Goal: Transaction & Acquisition: Purchase product/service

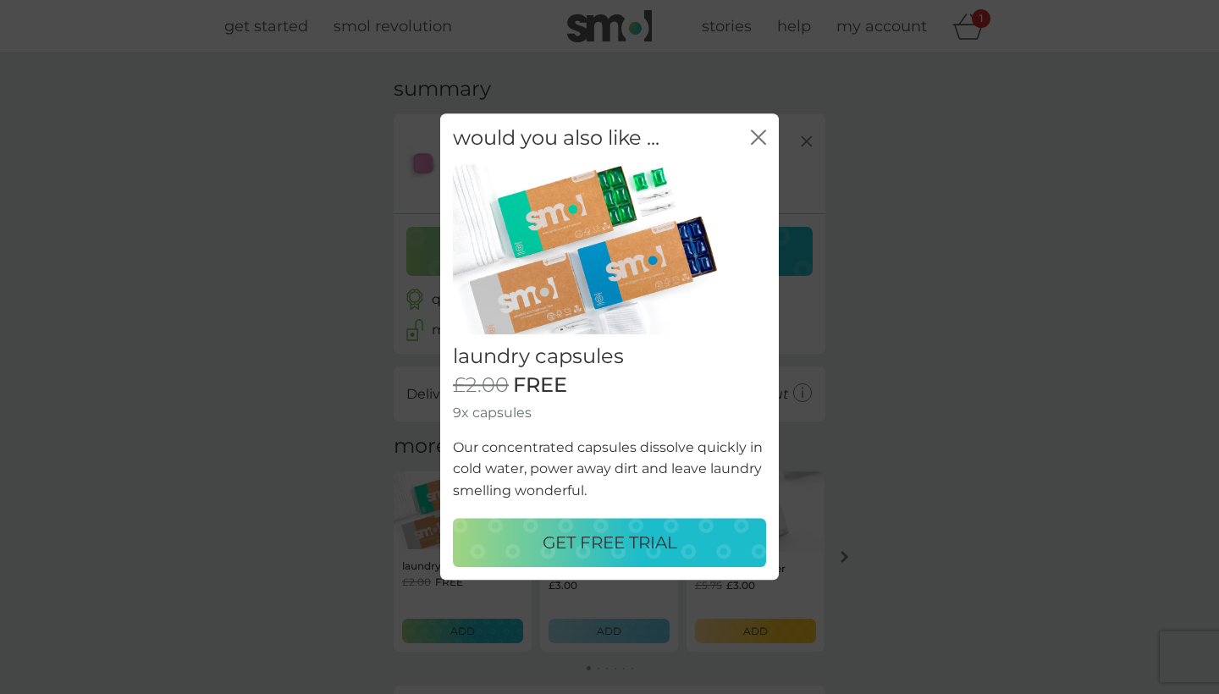
click at [619, 550] on p "GET FREE TRIAL" at bounding box center [610, 543] width 135 height 27
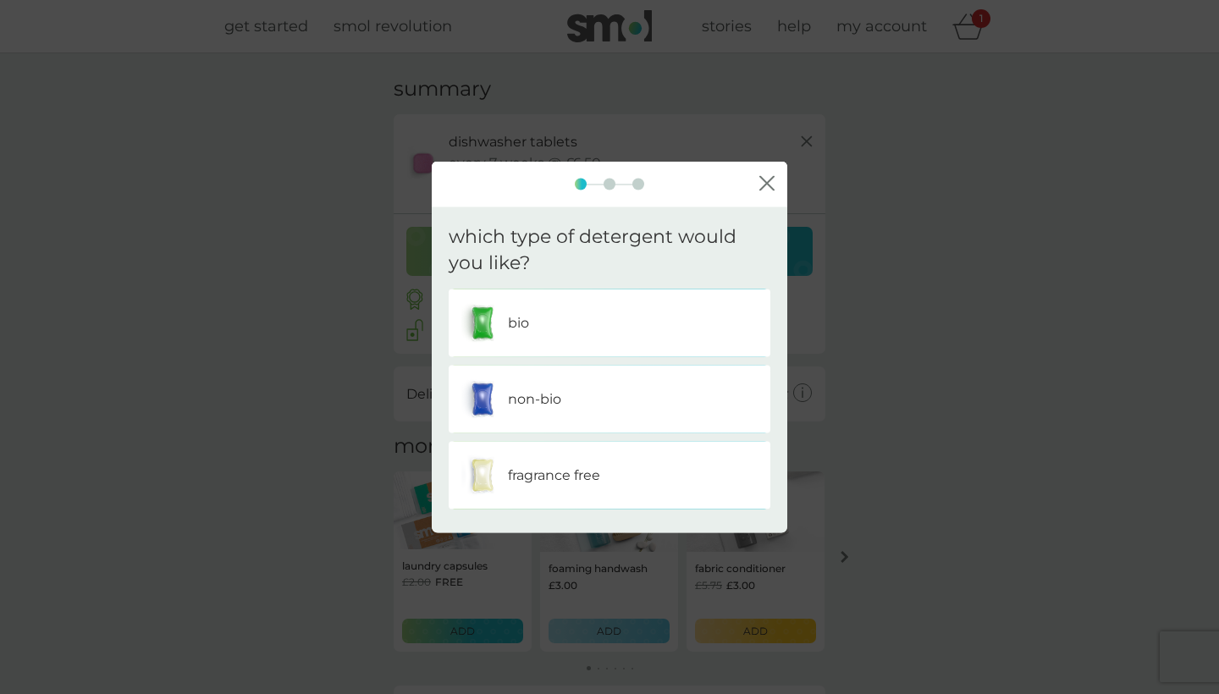
click at [608, 175] on div "close" at bounding box center [610, 185] width 356 height 46
click at [608, 182] on div at bounding box center [610, 185] width 12 height 12
click at [573, 308] on div "bio" at bounding box center [609, 322] width 296 height 42
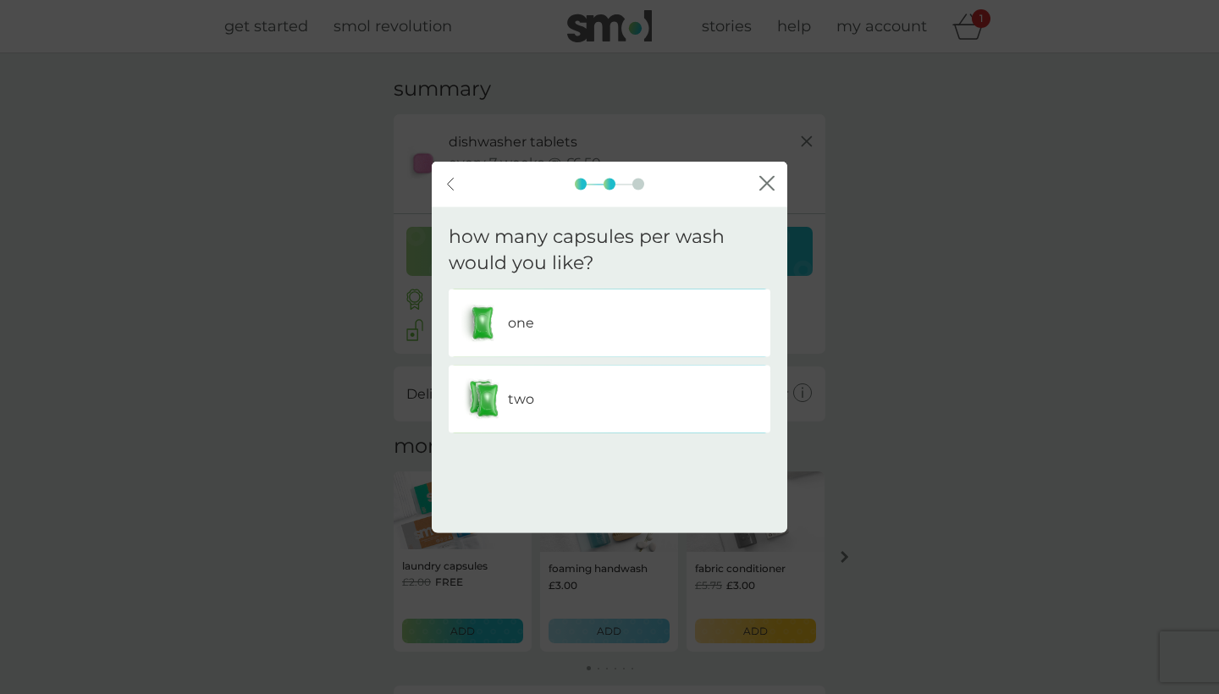
click at [594, 339] on div "one" at bounding box center [609, 322] width 296 height 42
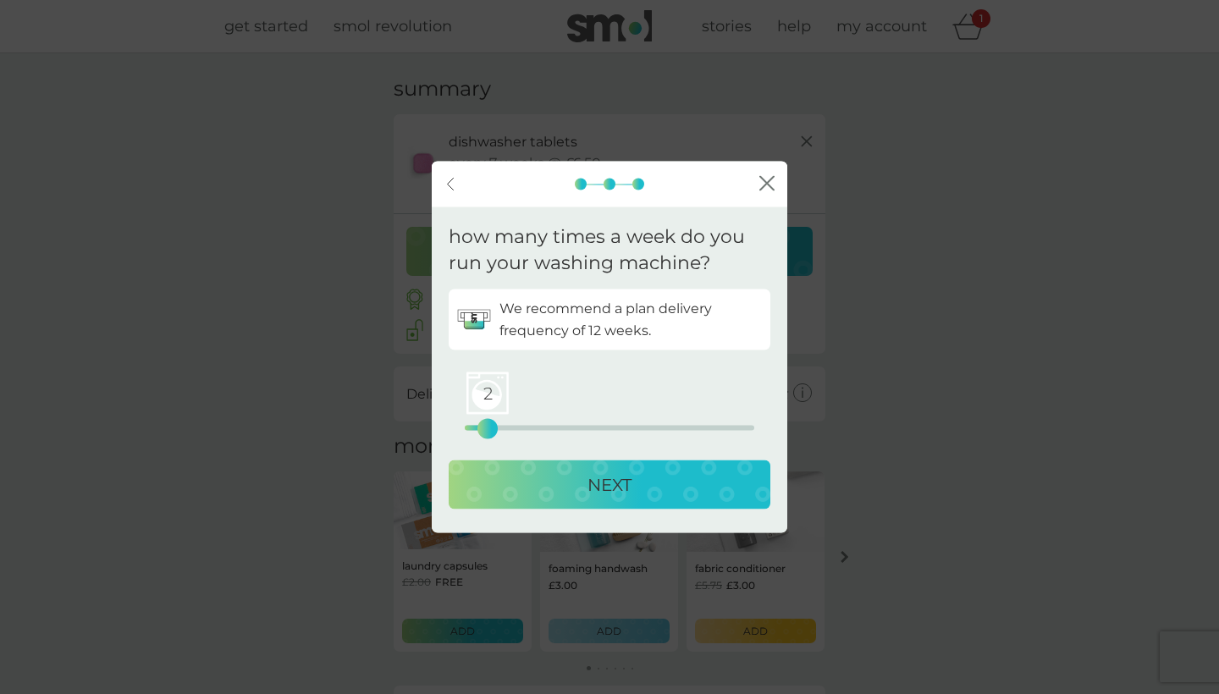
drag, startPoint x: 467, startPoint y: 419, endPoint x: 487, endPoint y: 419, distance: 19.5
click at [487, 425] on div "2" at bounding box center [487, 428] width 7 height 7
click at [557, 482] on div "NEXT" at bounding box center [610, 484] width 288 height 27
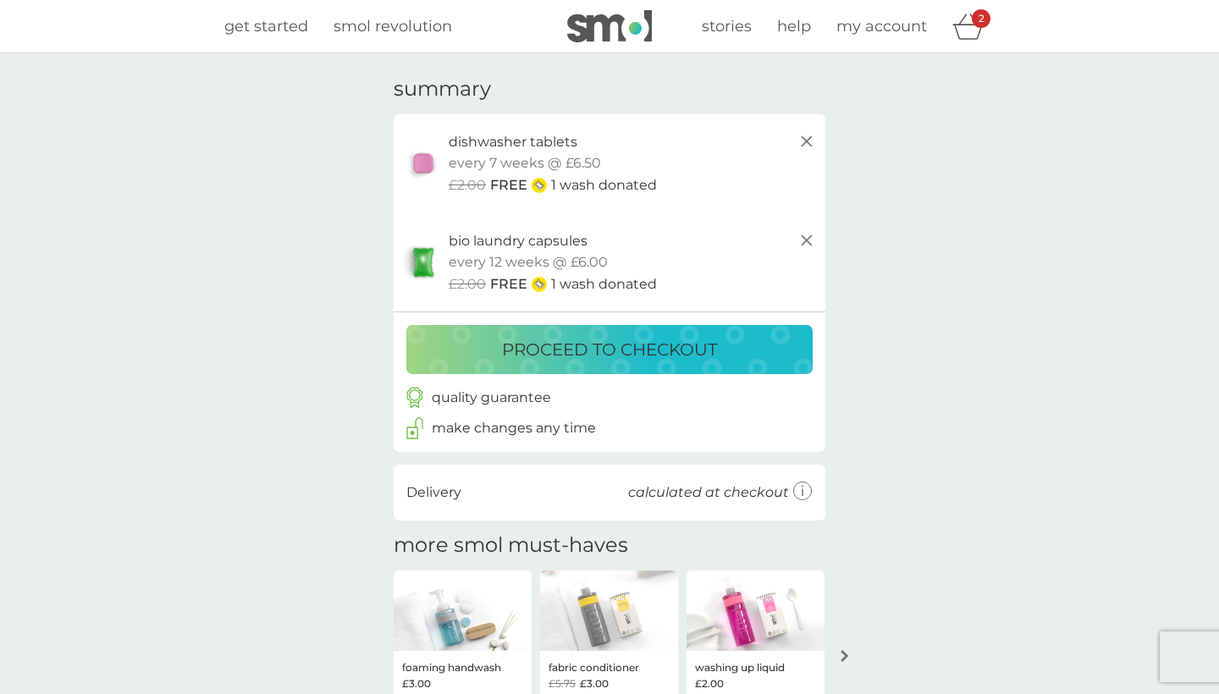
click at [594, 348] on p "proceed to checkout" at bounding box center [609, 349] width 215 height 27
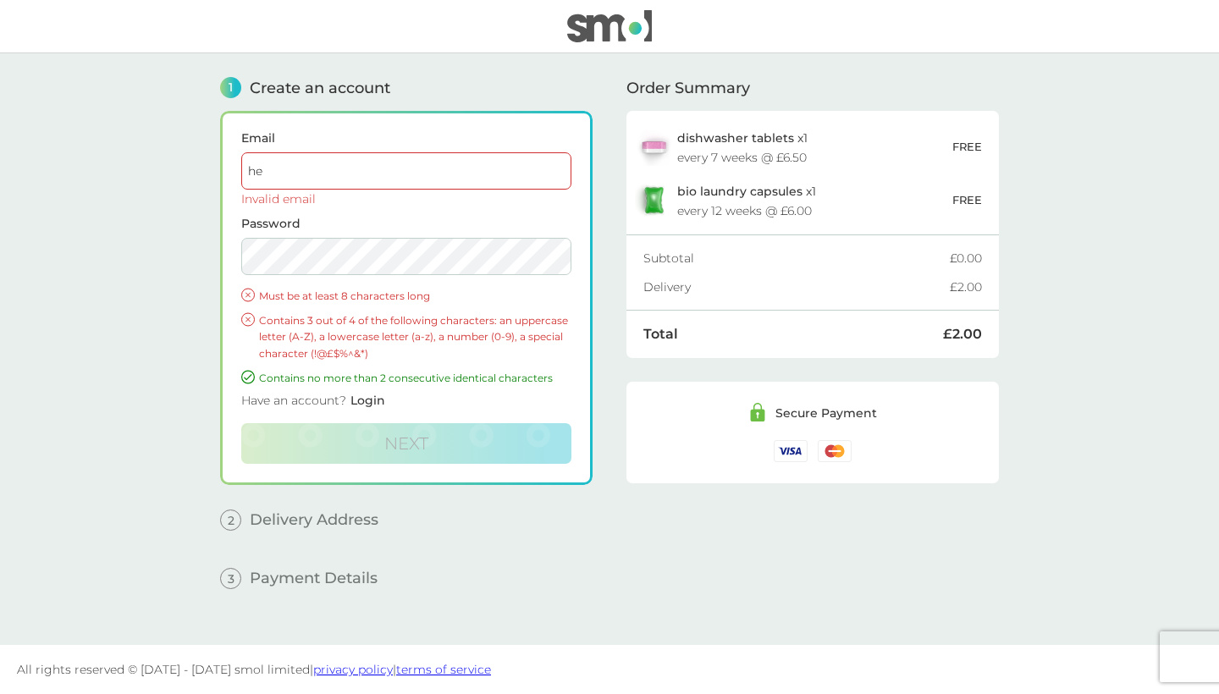
type input "h"
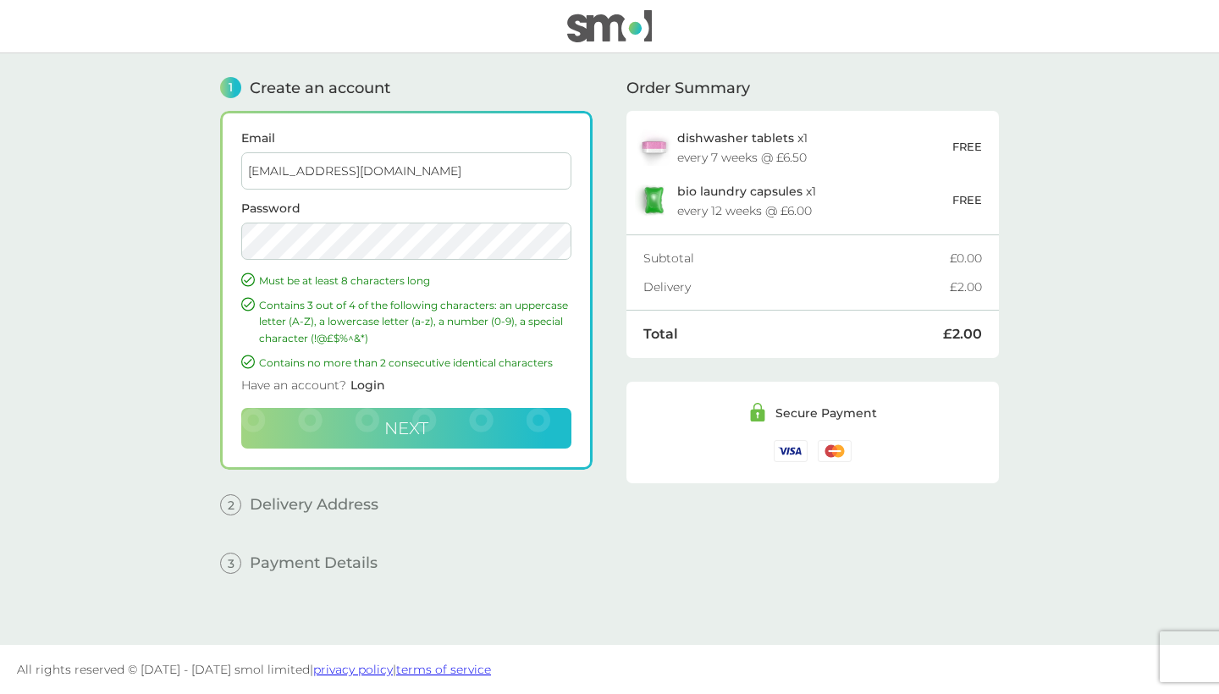
click at [375, 431] on button "Next" at bounding box center [406, 428] width 330 height 41
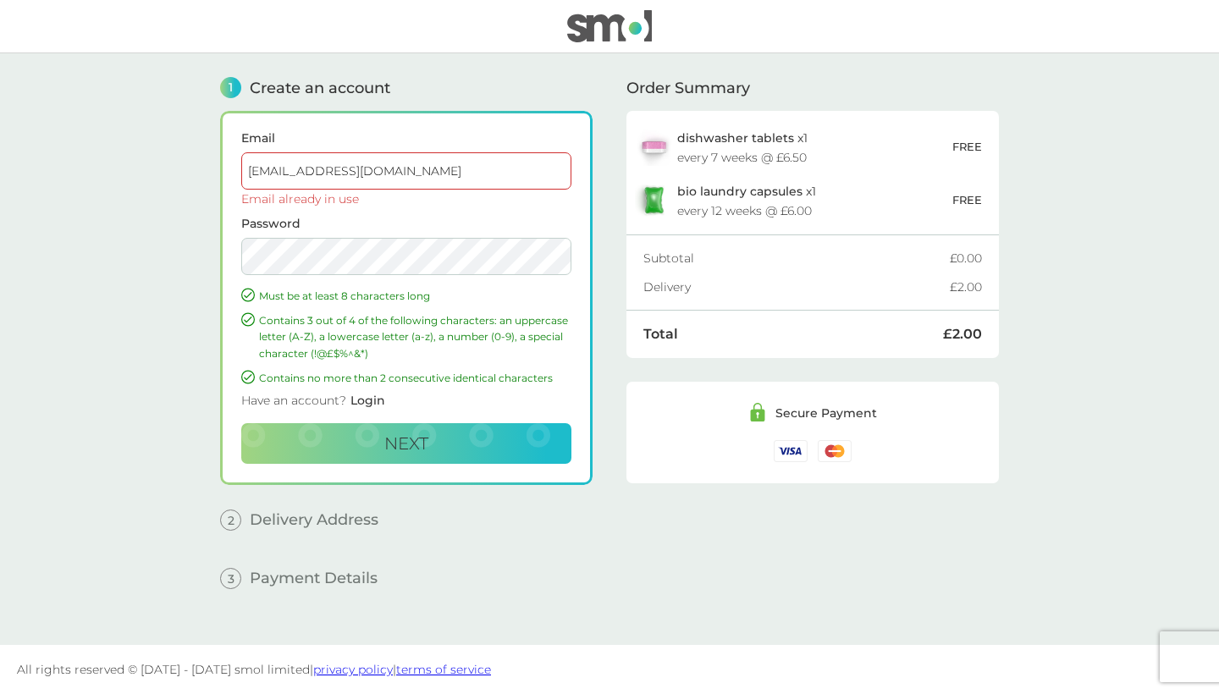
click at [392, 180] on input "[EMAIL_ADDRESS][DOMAIN_NAME]" at bounding box center [406, 170] width 330 height 37
type input "m"
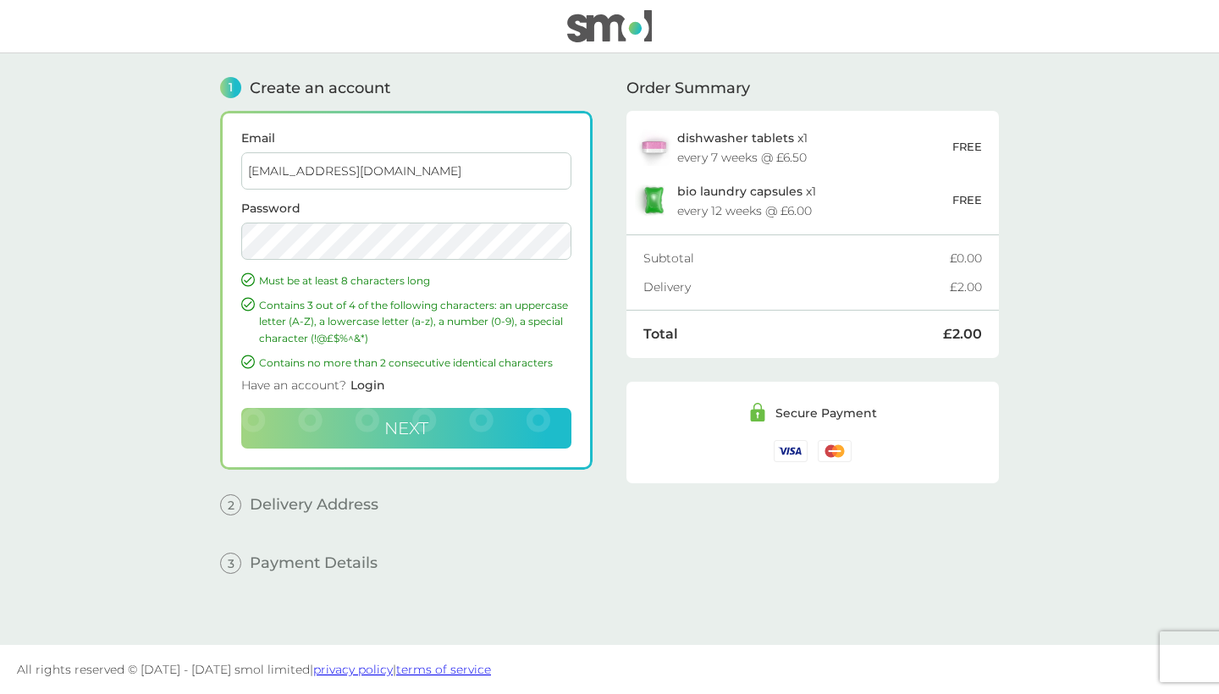
type input "[EMAIL_ADDRESS][DOMAIN_NAME]"
click at [419, 439] on button "Next" at bounding box center [406, 428] width 330 height 41
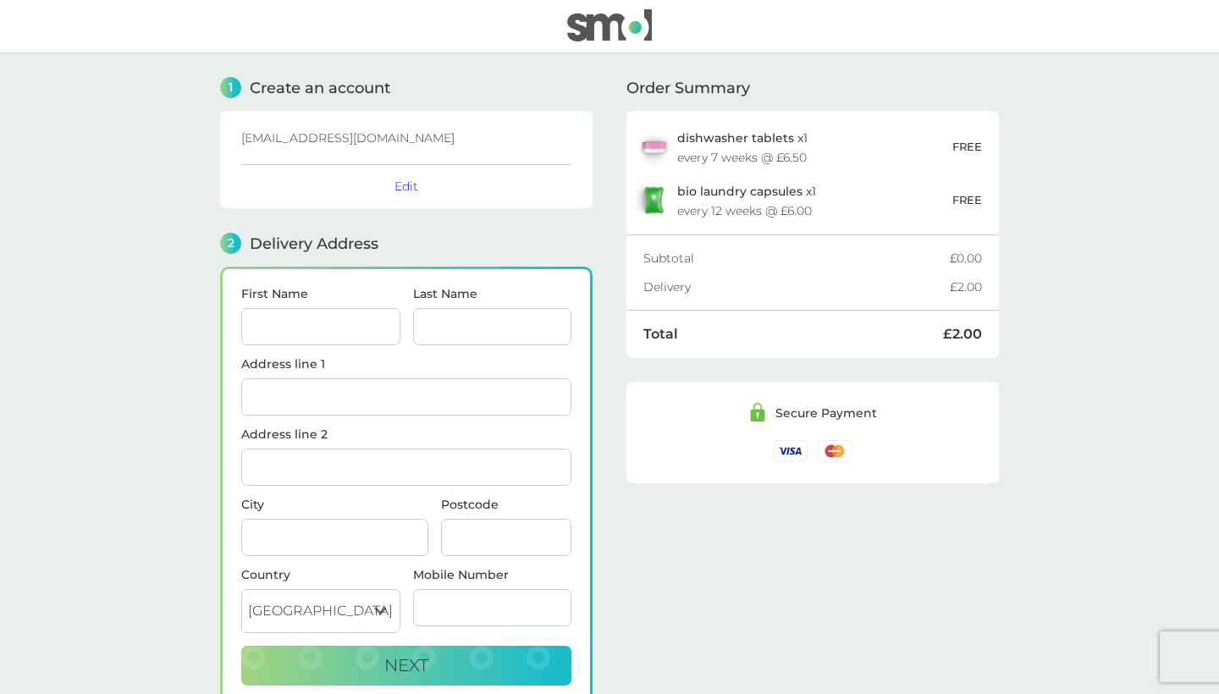
scroll to position [146, 0]
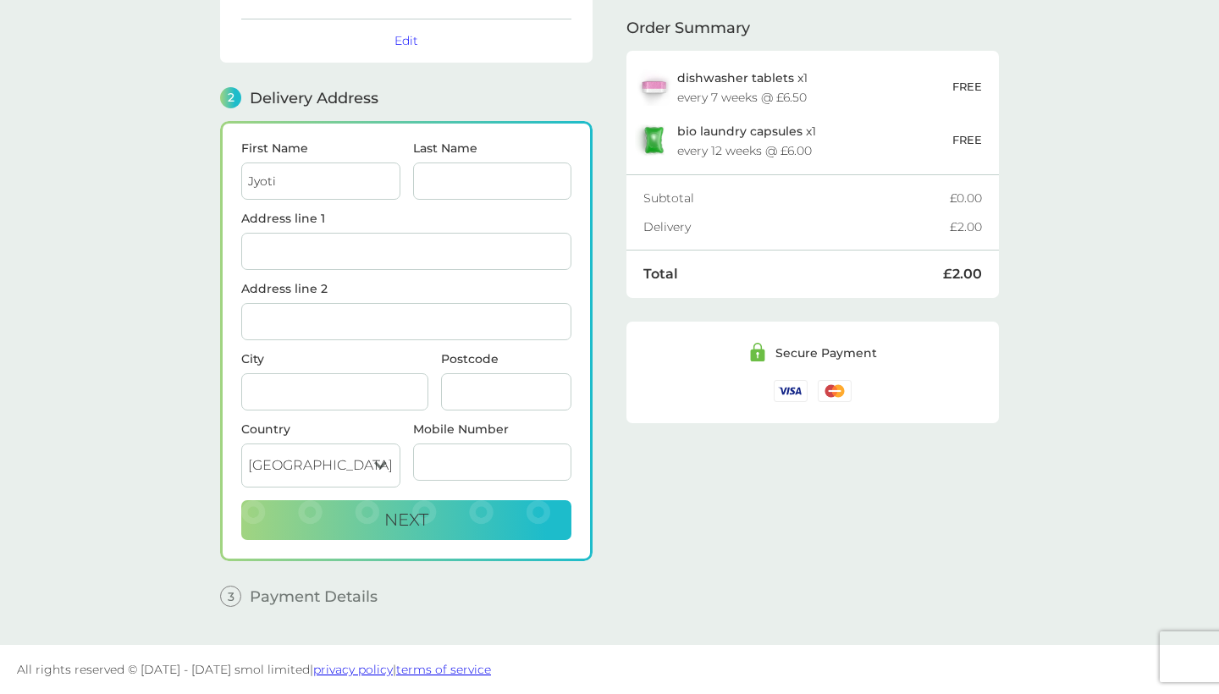
type input "Jyoti"
type input "Mayani"
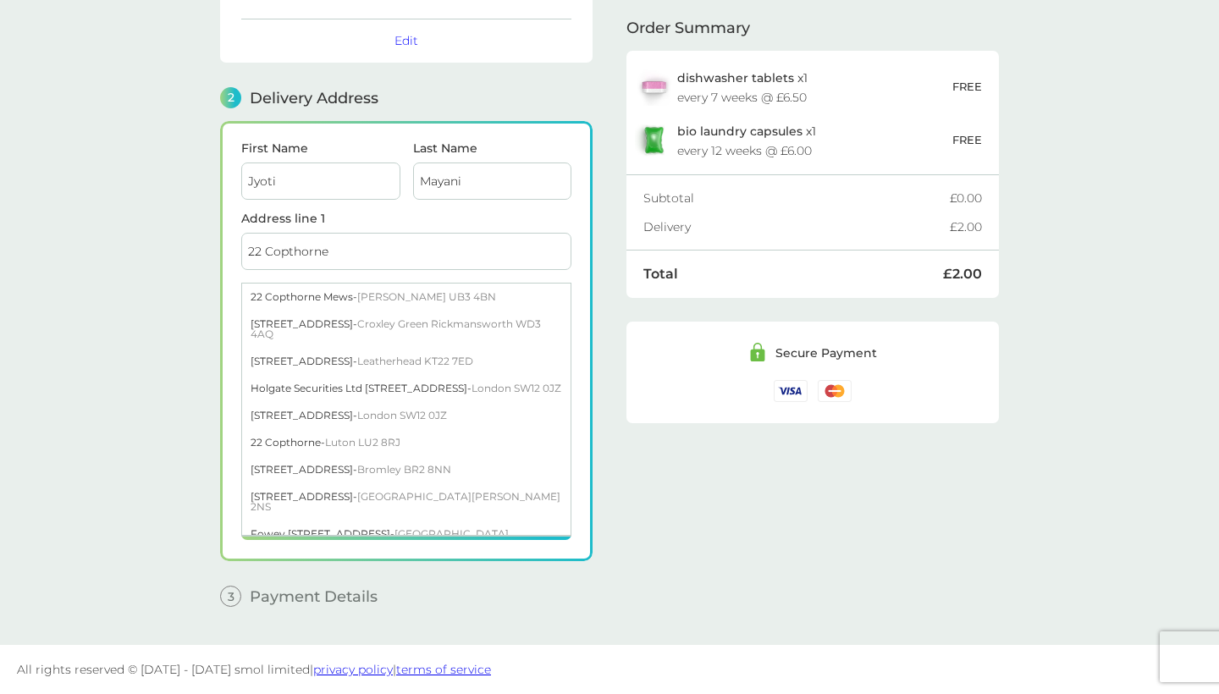
click at [339, 249] on input "22 Copthorne" at bounding box center [406, 251] width 330 height 37
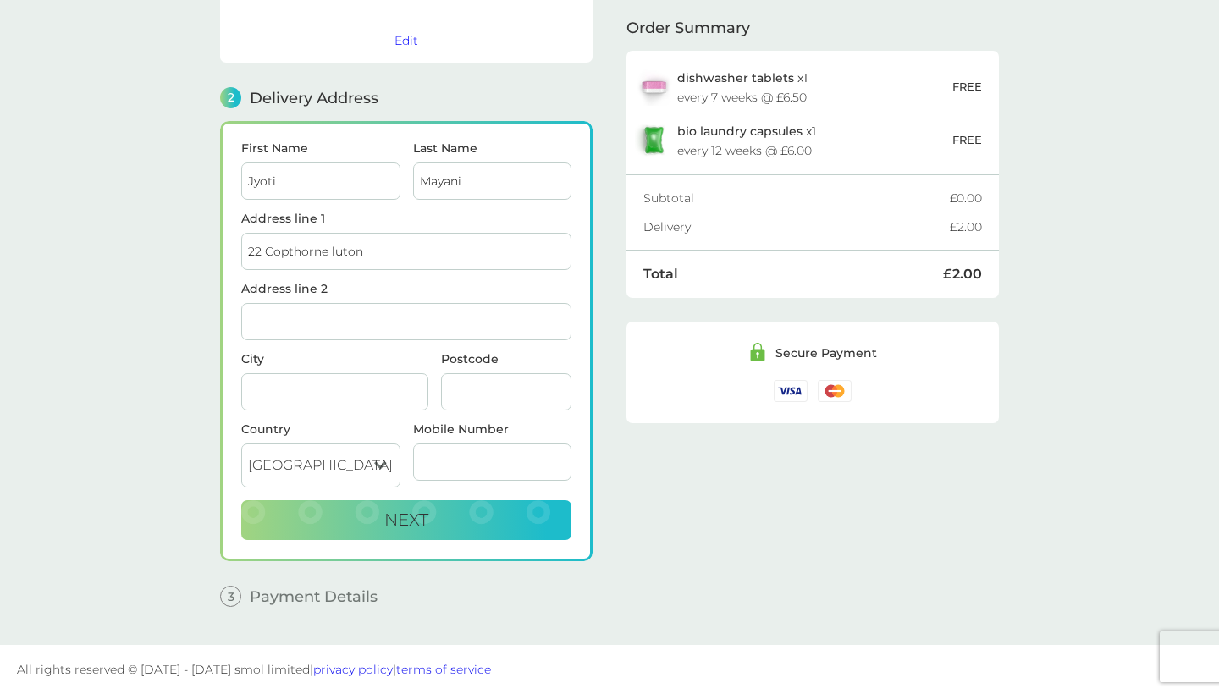
click at [360, 316] on input "Address line 2" at bounding box center [406, 321] width 330 height 37
click at [391, 225] on span "Address line 1 [GEOGRAPHIC_DATA]" at bounding box center [406, 242] width 330 height 58
click at [391, 261] on input "22 Copthorne luton" at bounding box center [406, 251] width 330 height 37
click at [392, 290] on span "Luton LU2 8RJ" at bounding box center [362, 296] width 75 height 13
type input "22 Copthorne"
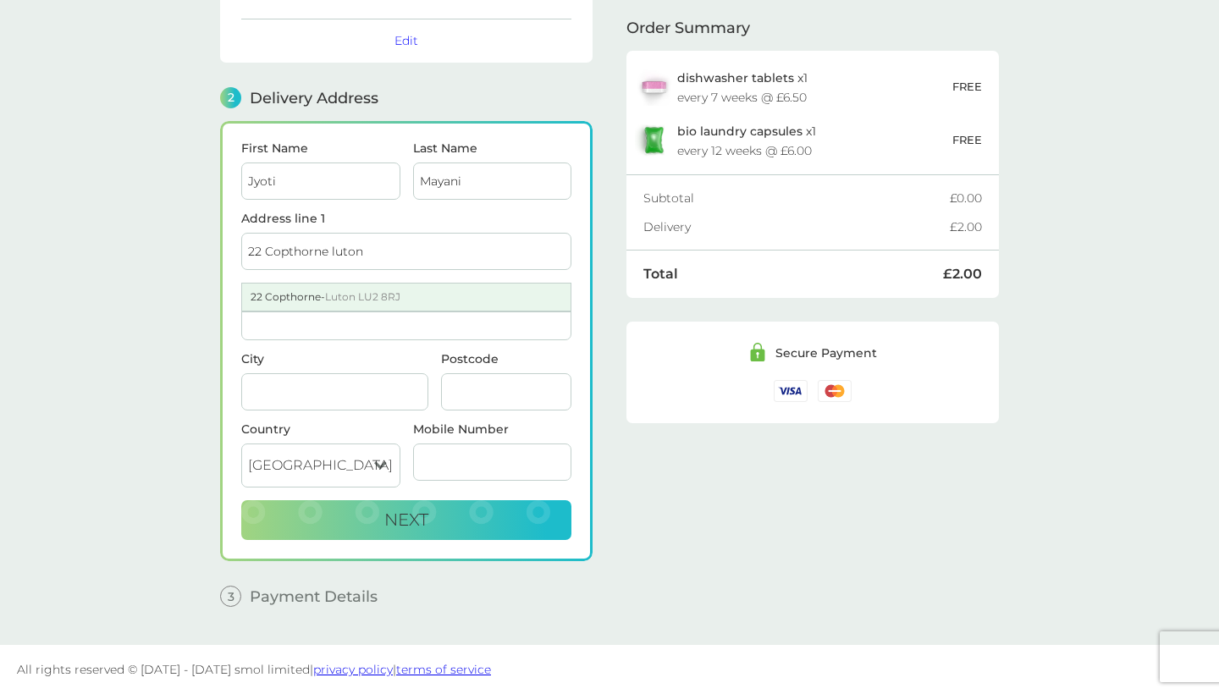
type input "Luton"
type input "LU2 8RJ"
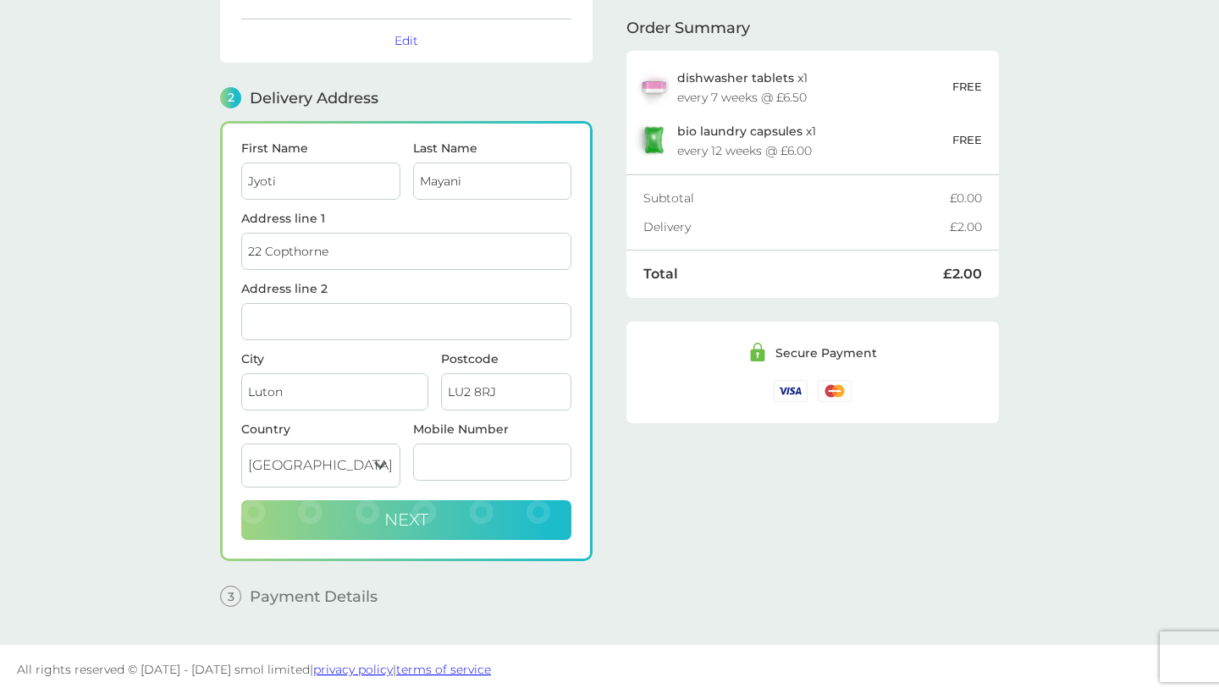
click at [434, 520] on button "Next" at bounding box center [406, 520] width 330 height 41
type input "07930537034"
click at [458, 525] on button "Next" at bounding box center [406, 520] width 330 height 41
checkbox input "true"
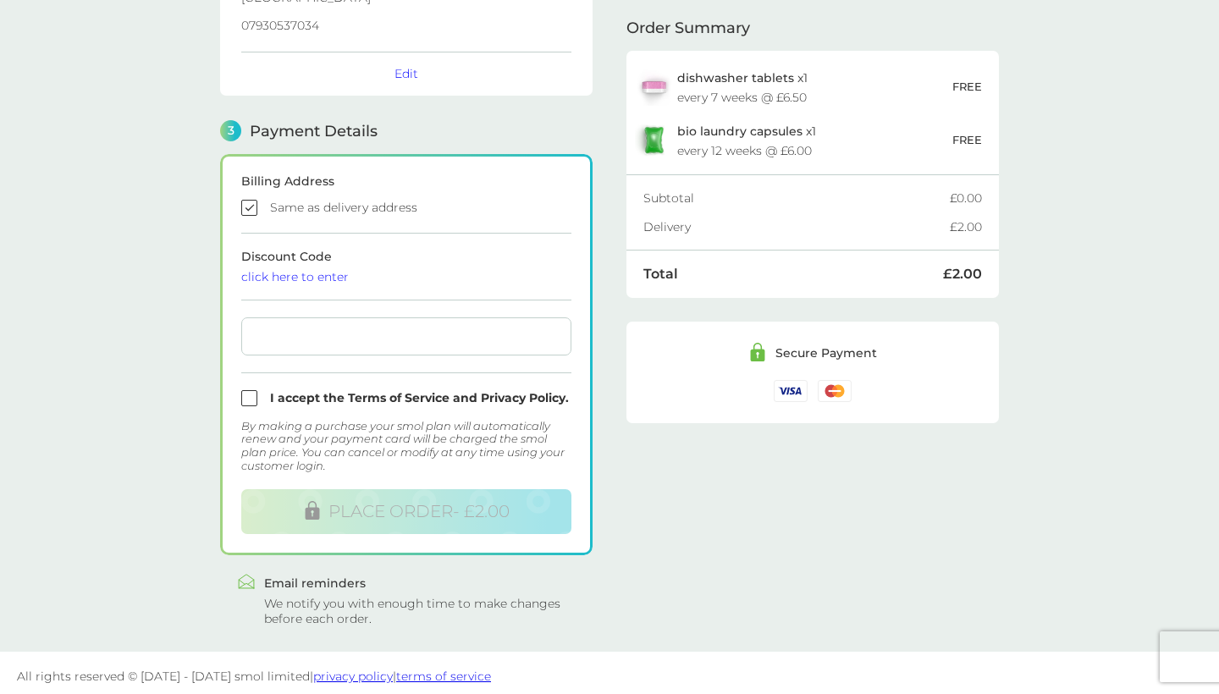
scroll to position [377, 0]
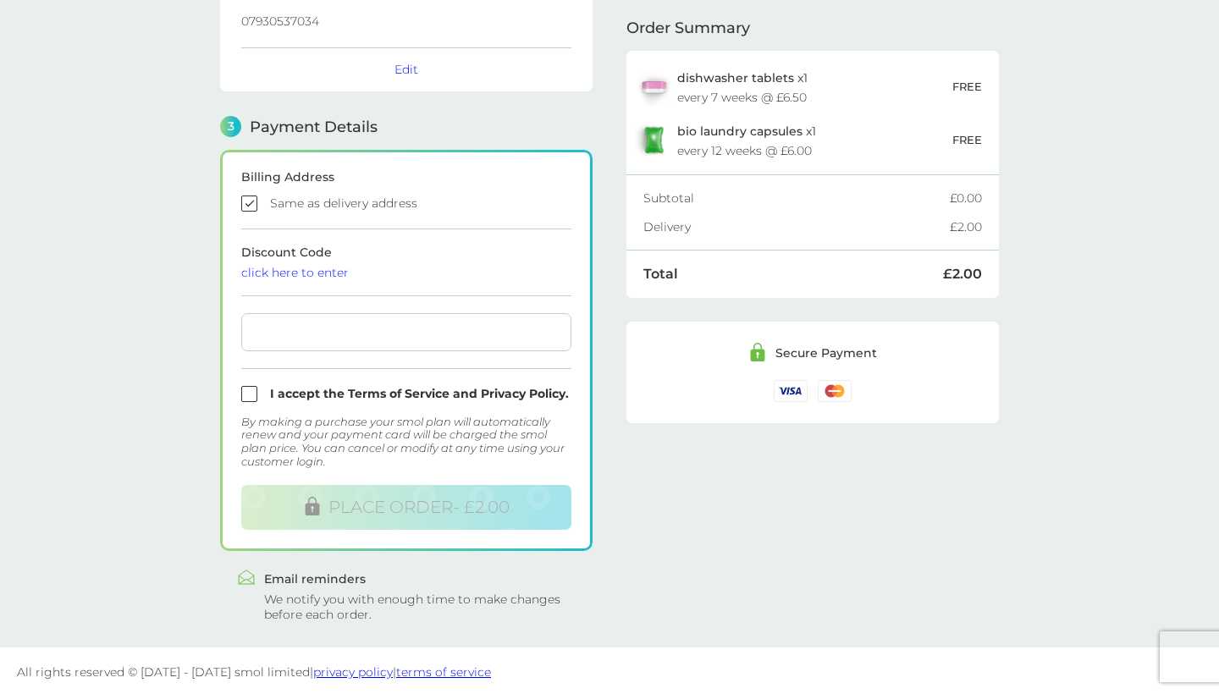
click at [347, 282] on form "Billing Address Same as delivery address Discount Code click here to enter I ac…" at bounding box center [406, 350] width 330 height 359
click at [250, 395] on input "checkbox" at bounding box center [406, 394] width 330 height 16
checkbox input "true"
click at [340, 340] on div at bounding box center [406, 332] width 330 height 38
